Goal: Task Accomplishment & Management: Use online tool/utility

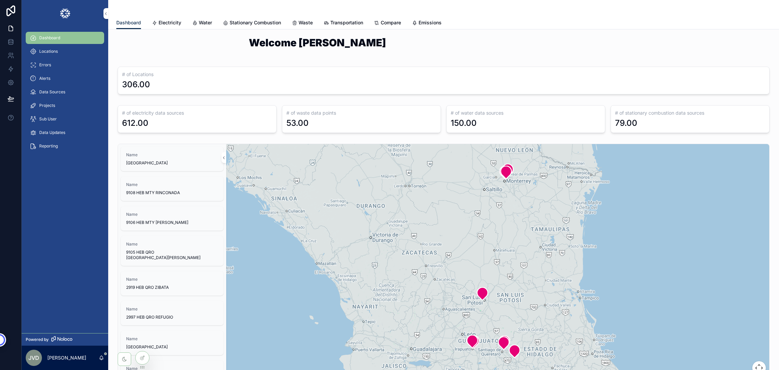
click at [161, 21] on span "Electricity" at bounding box center [170, 22] width 23 height 7
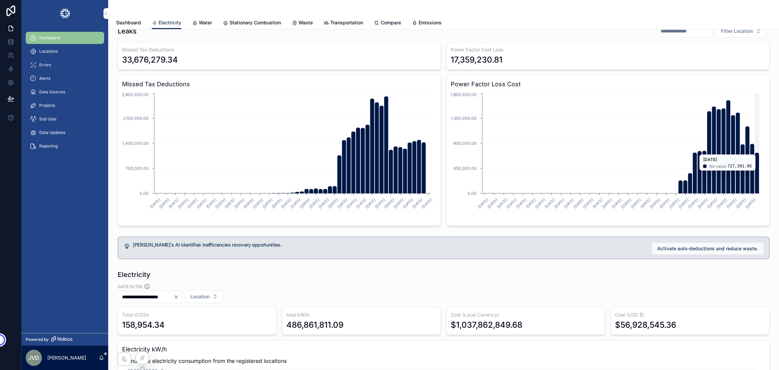
scroll to position [101, 0]
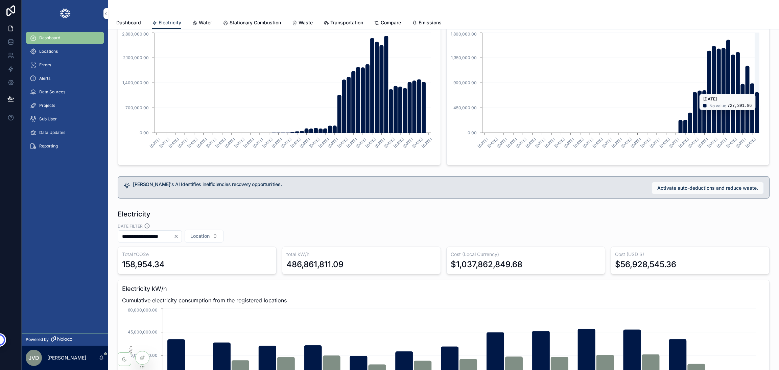
click at [663, 186] on span "Activate auto-deductions and reduce waste." at bounding box center [707, 188] width 101 height 7
click at [657, 189] on span "Activate auto-deductions and reduce waste." at bounding box center [707, 188] width 101 height 7
